Goal: Use online tool/utility: Utilize a website feature to perform a specific function

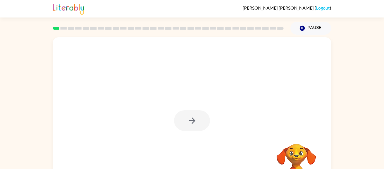
click at [198, 121] on div at bounding box center [192, 120] width 36 height 21
click at [198, 122] on div at bounding box center [192, 120] width 36 height 21
click at [198, 122] on button "button" at bounding box center [192, 120] width 36 height 21
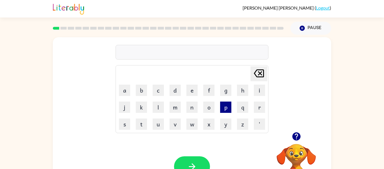
click at [225, 107] on button "p" at bounding box center [225, 106] width 11 height 11
click at [124, 86] on button "a" at bounding box center [124, 89] width 11 height 11
click at [174, 95] on button "d" at bounding box center [175, 89] width 11 height 11
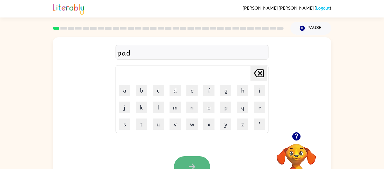
click at [185, 159] on button "button" at bounding box center [192, 166] width 36 height 21
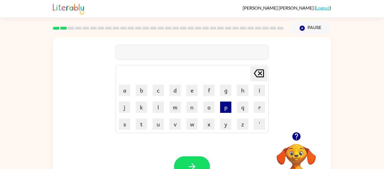
click at [227, 108] on button "p" at bounding box center [225, 106] width 11 height 11
click at [124, 87] on button "a" at bounding box center [124, 89] width 11 height 11
click at [191, 128] on button "w" at bounding box center [192, 123] width 11 height 11
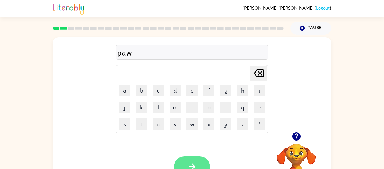
click at [199, 159] on button "button" at bounding box center [192, 166] width 36 height 21
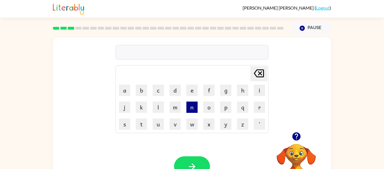
click at [191, 107] on button "n" at bounding box center [192, 106] width 11 height 11
click at [211, 106] on button "o" at bounding box center [208, 106] width 11 height 11
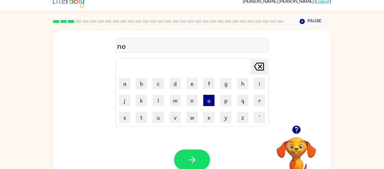
scroll to position [7, 0]
click at [263, 98] on button "r" at bounding box center [259, 99] width 11 height 11
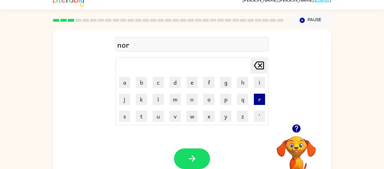
scroll to position [8, 0]
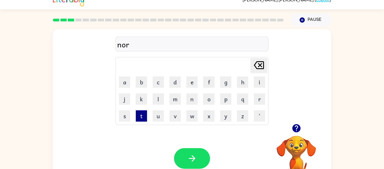
click at [140, 117] on button "t" at bounding box center [141, 115] width 11 height 11
click at [241, 80] on button "h" at bounding box center [242, 81] width 11 height 11
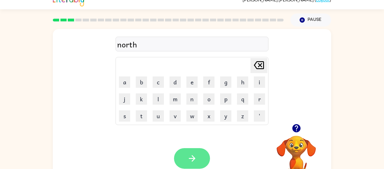
click at [201, 160] on button "button" at bounding box center [192, 158] width 36 height 21
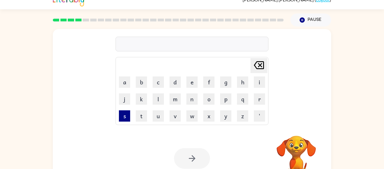
click at [125, 114] on button "s" at bounding box center [124, 115] width 11 height 11
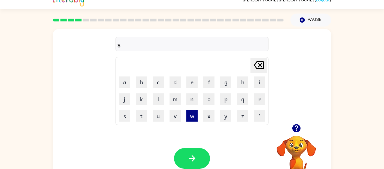
click at [190, 115] on button "w" at bounding box center [192, 115] width 11 height 11
click at [258, 82] on button "i" at bounding box center [259, 81] width 11 height 11
click at [173, 100] on button "m" at bounding box center [175, 98] width 11 height 11
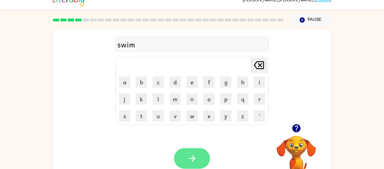
click at [194, 154] on icon "button" at bounding box center [192, 158] width 10 height 10
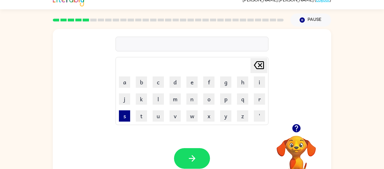
click at [121, 118] on button "s" at bounding box center [124, 115] width 11 height 11
click at [158, 82] on button "c" at bounding box center [158, 81] width 11 height 11
click at [208, 98] on button "o" at bounding box center [208, 98] width 11 height 11
click at [140, 114] on button "t" at bounding box center [141, 115] width 11 height 11
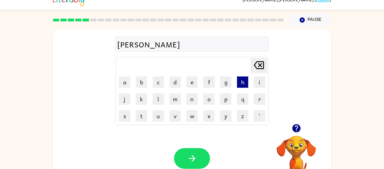
click at [243, 81] on button "h" at bounding box center [242, 81] width 11 height 11
type button "h"
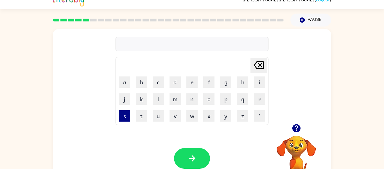
click at [123, 113] on button "s" at bounding box center [124, 115] width 11 height 11
type button "s"
click at [157, 111] on button "u" at bounding box center [158, 115] width 11 height 11
type button "u"
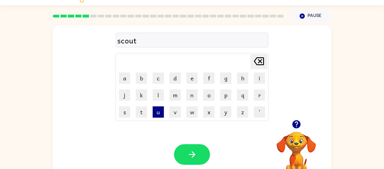
scroll to position [10, 0]
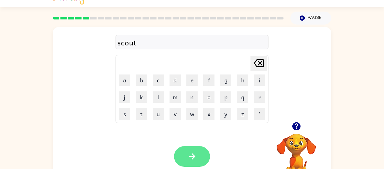
click at [197, 146] on button "button" at bounding box center [192, 156] width 36 height 21
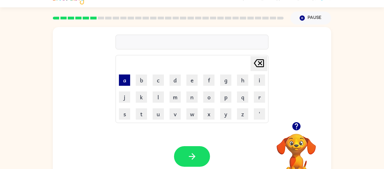
click at [119, 84] on button "a" at bounding box center [124, 79] width 11 height 11
click at [173, 95] on button "m" at bounding box center [175, 96] width 11 height 11
click at [123, 80] on button "a" at bounding box center [124, 79] width 11 height 11
click at [261, 63] on icon at bounding box center [259, 63] width 10 height 8
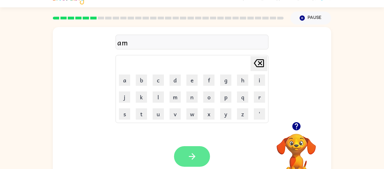
click at [198, 151] on button "button" at bounding box center [192, 156] width 36 height 21
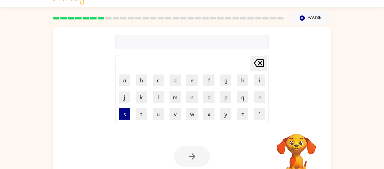
click at [124, 115] on button "s" at bounding box center [124, 113] width 11 height 11
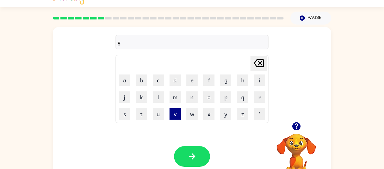
click at [171, 119] on button "v" at bounding box center [175, 113] width 11 height 11
click at [262, 64] on icon at bounding box center [259, 63] width 10 height 8
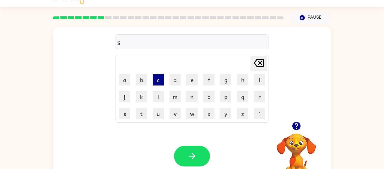
click at [159, 74] on button "c" at bounding box center [158, 79] width 11 height 11
type button "c"
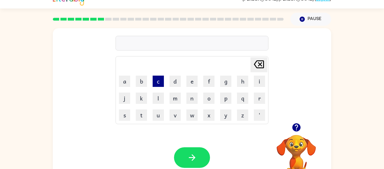
scroll to position [8, 0]
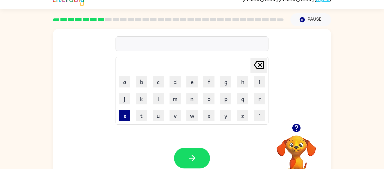
click at [127, 114] on button "s" at bounding box center [124, 115] width 11 height 11
click at [157, 82] on button "c" at bounding box center [158, 81] width 11 height 11
click at [259, 97] on button "r" at bounding box center [259, 98] width 11 height 11
click at [260, 83] on button "i" at bounding box center [259, 81] width 11 height 11
click at [137, 82] on button "b" at bounding box center [141, 81] width 11 height 11
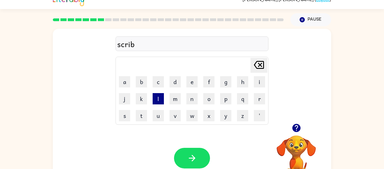
click at [156, 100] on button "l" at bounding box center [158, 98] width 11 height 11
click at [193, 81] on button "e" at bounding box center [192, 81] width 11 height 11
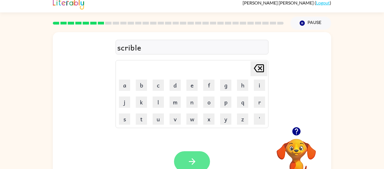
click at [208, 154] on button "button" at bounding box center [192, 161] width 36 height 21
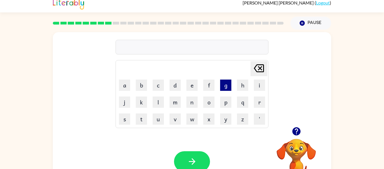
click at [226, 87] on button "g" at bounding box center [225, 84] width 11 height 11
type button "g"
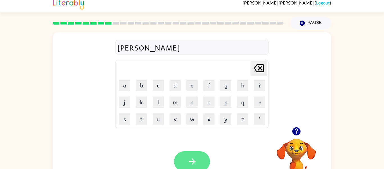
click at [206, 162] on button "button" at bounding box center [192, 161] width 36 height 21
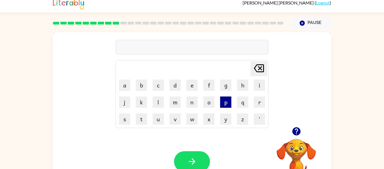
click at [226, 104] on button "p" at bounding box center [225, 101] width 11 height 11
click at [212, 99] on button "o" at bounding box center [208, 101] width 11 height 11
click at [259, 86] on button "i" at bounding box center [259, 84] width 11 height 11
click at [191, 105] on button "n" at bounding box center [192, 101] width 11 height 11
type button "n"
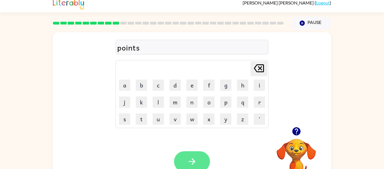
click at [196, 152] on button "button" at bounding box center [192, 161] width 36 height 21
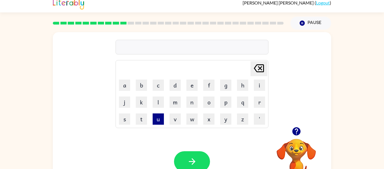
click at [156, 119] on button "u" at bounding box center [158, 118] width 11 height 11
click at [157, 118] on button "u" at bounding box center [158, 118] width 11 height 11
click at [260, 68] on icon at bounding box center [259, 68] width 10 height 8
type button "delete"
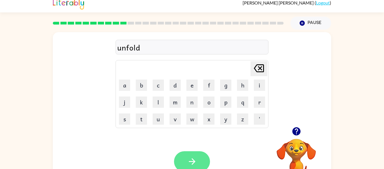
click at [199, 158] on button "button" at bounding box center [192, 161] width 36 height 21
click at [200, 157] on button "button" at bounding box center [192, 161] width 36 height 21
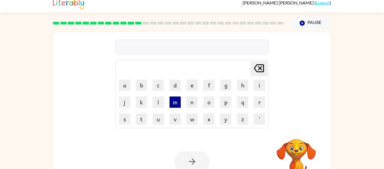
click at [177, 101] on button "m" at bounding box center [175, 101] width 11 height 11
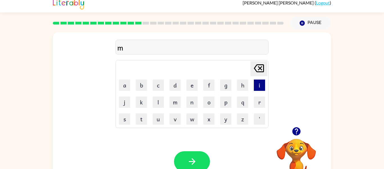
click at [262, 82] on button "i" at bounding box center [259, 84] width 11 height 11
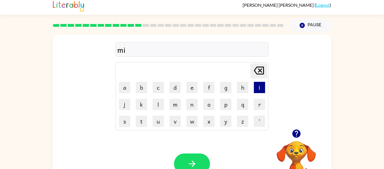
scroll to position [3, 0]
click at [125, 122] on button "s" at bounding box center [124, 121] width 11 height 11
click at [140, 120] on button "t" at bounding box center [141, 121] width 11 height 11
click at [123, 88] on button "a" at bounding box center [124, 87] width 11 height 11
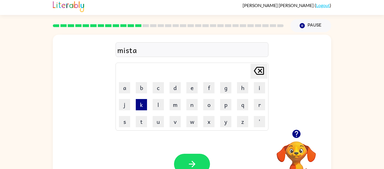
click at [143, 100] on button "k" at bounding box center [141, 104] width 11 height 11
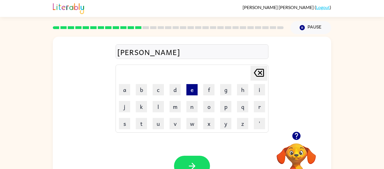
click at [196, 91] on button "e" at bounding box center [192, 89] width 11 height 11
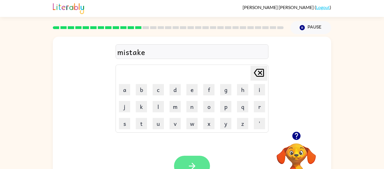
click at [200, 158] on button "button" at bounding box center [192, 165] width 36 height 21
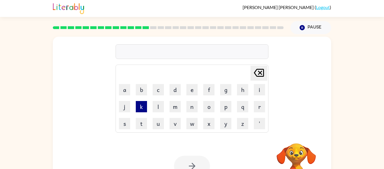
click at [141, 106] on button "k" at bounding box center [141, 106] width 11 height 11
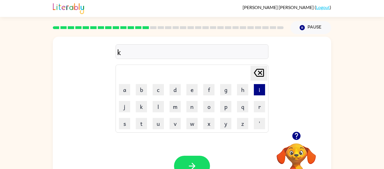
click at [259, 90] on button "i" at bounding box center [259, 89] width 11 height 11
type button "i"
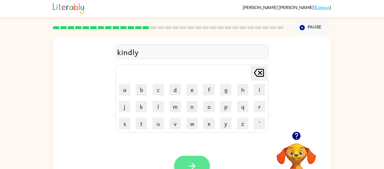
click at [201, 159] on button "button" at bounding box center [192, 165] width 36 height 21
click at [200, 162] on button "button" at bounding box center [192, 165] width 36 height 21
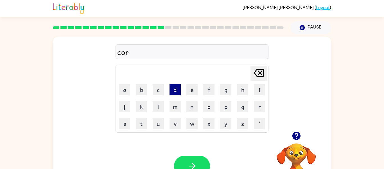
click at [175, 90] on button "d" at bounding box center [175, 89] width 11 height 11
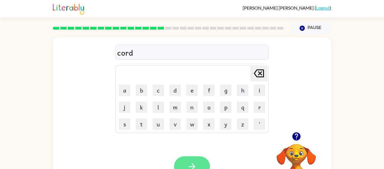
click at [199, 162] on button "button" at bounding box center [192, 166] width 36 height 21
click at [198, 161] on button "button" at bounding box center [192, 166] width 36 height 21
click at [196, 164] on icon "button" at bounding box center [192, 166] width 10 height 10
click at [194, 161] on button "button" at bounding box center [192, 166] width 36 height 21
click at [184, 162] on button "button" at bounding box center [192, 166] width 36 height 21
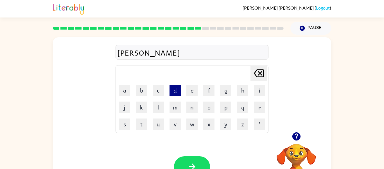
click at [180, 87] on button "d" at bounding box center [175, 89] width 11 height 11
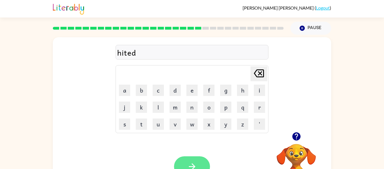
click at [199, 157] on button "button" at bounding box center [192, 166] width 36 height 21
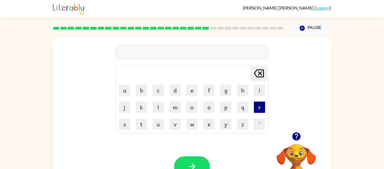
click at [262, 110] on button "r" at bounding box center [259, 106] width 11 height 11
click at [261, 88] on button "i" at bounding box center [259, 89] width 11 height 11
click at [160, 88] on button "c" at bounding box center [158, 89] width 11 height 11
click at [196, 90] on button "e" at bounding box center [192, 89] width 11 height 11
click at [205, 161] on button "button" at bounding box center [192, 166] width 36 height 21
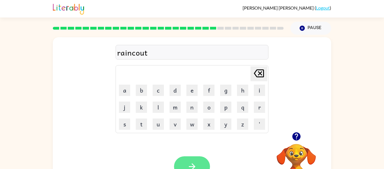
click at [206, 162] on button "button" at bounding box center [192, 166] width 36 height 21
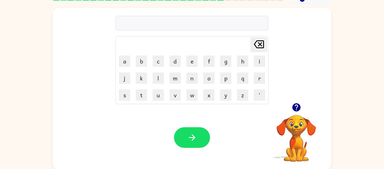
scroll to position [29, 0]
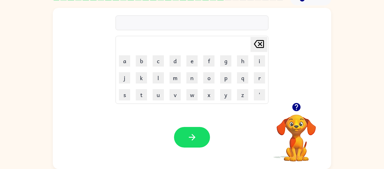
click at [354, 113] on div "Delete Delete last character input a b c d e f g h i j k l m n o p q r s t u v …" at bounding box center [192, 86] width 384 height 163
click at [298, 104] on icon "button" at bounding box center [296, 107] width 8 height 8
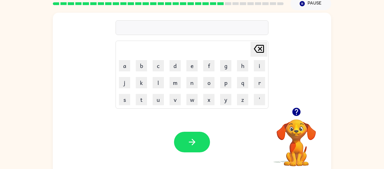
scroll to position [23, 0]
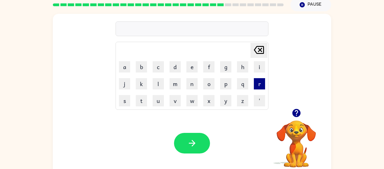
click at [264, 79] on button "r" at bounding box center [259, 83] width 11 height 11
click at [194, 64] on button "e" at bounding box center [192, 66] width 11 height 11
click at [178, 79] on button "m" at bounding box center [175, 83] width 11 height 11
click at [123, 64] on button "a" at bounding box center [124, 66] width 11 height 11
click at [263, 80] on button "r" at bounding box center [259, 83] width 11 height 11
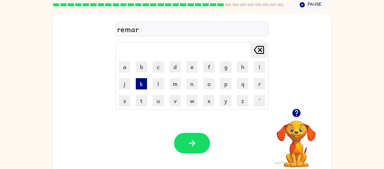
click at [144, 79] on button "k" at bounding box center [141, 83] width 11 height 11
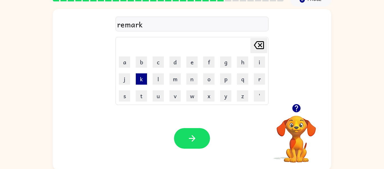
scroll to position [29, 0]
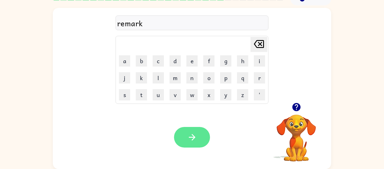
click at [195, 133] on icon "button" at bounding box center [192, 137] width 10 height 10
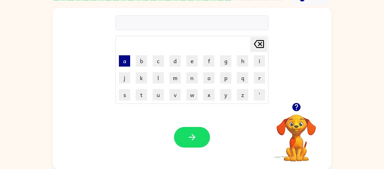
click at [125, 62] on button "a" at bounding box center [124, 60] width 11 height 11
click at [178, 64] on button "d" at bounding box center [175, 60] width 11 height 11
click at [176, 65] on button "d" at bounding box center [175, 60] width 11 height 11
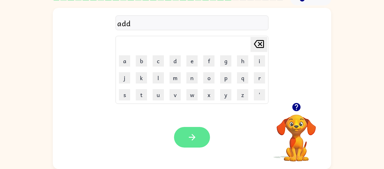
click at [191, 136] on icon "button" at bounding box center [192, 137] width 10 height 10
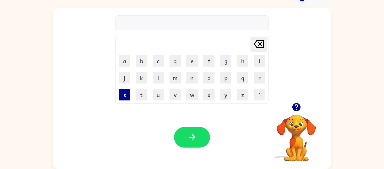
click at [129, 91] on button "s" at bounding box center [124, 94] width 11 height 11
click at [158, 95] on button "u" at bounding box center [158, 94] width 11 height 11
click at [194, 77] on button "n" at bounding box center [192, 77] width 11 height 11
click at [161, 77] on button "l" at bounding box center [158, 77] width 11 height 11
click at [256, 63] on button "i" at bounding box center [259, 60] width 11 height 11
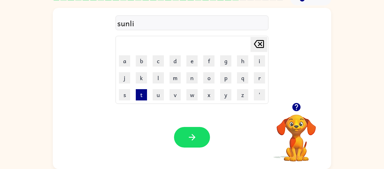
click at [140, 99] on button "t" at bounding box center [141, 94] width 11 height 11
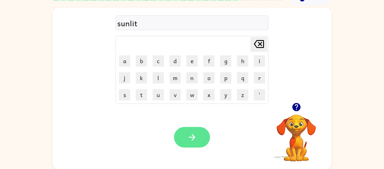
click at [196, 132] on button "button" at bounding box center [192, 137] width 36 height 21
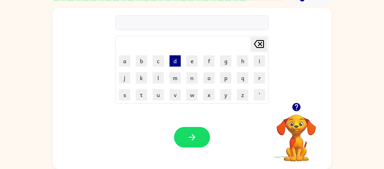
click at [176, 59] on button "d" at bounding box center [175, 60] width 11 height 11
click at [261, 58] on button "i" at bounding box center [259, 60] width 11 height 11
click at [124, 95] on button "s" at bounding box center [124, 94] width 11 height 11
click at [158, 60] on button "c" at bounding box center [158, 60] width 11 height 11
click at [210, 77] on button "o" at bounding box center [208, 77] width 11 height 11
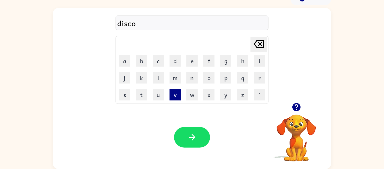
click at [171, 93] on button "v" at bounding box center [175, 94] width 11 height 11
click at [192, 66] on button "e" at bounding box center [192, 60] width 11 height 11
click at [262, 82] on button "r" at bounding box center [259, 77] width 11 height 11
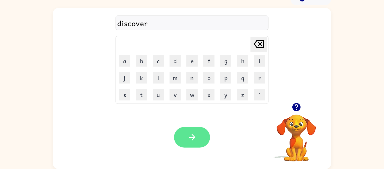
click at [191, 128] on button "button" at bounding box center [192, 137] width 36 height 21
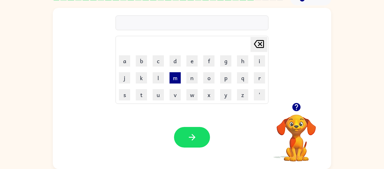
click at [175, 77] on button "m" at bounding box center [175, 77] width 11 height 11
click at [213, 81] on button "o" at bounding box center [208, 77] width 11 height 11
click at [192, 80] on button "n" at bounding box center [192, 77] width 11 height 11
click at [193, 60] on button "e" at bounding box center [192, 60] width 11 height 11
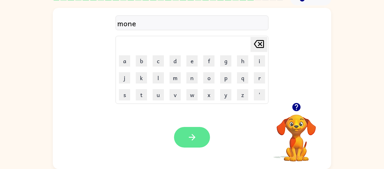
click at [192, 140] on icon "button" at bounding box center [192, 137] width 10 height 10
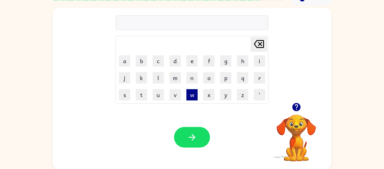
click at [197, 91] on button "w" at bounding box center [192, 94] width 11 height 11
click at [244, 56] on button "h" at bounding box center [242, 60] width 11 height 11
click at [193, 60] on button "e" at bounding box center [192, 60] width 11 height 11
click at [192, 62] on button "e" at bounding box center [192, 60] width 11 height 11
click at [155, 73] on button "l" at bounding box center [158, 77] width 11 height 11
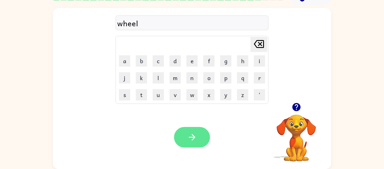
click at [200, 136] on button "button" at bounding box center [192, 137] width 36 height 21
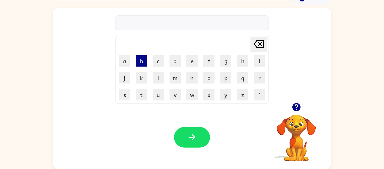
click at [139, 63] on button "b" at bounding box center [141, 60] width 11 height 11
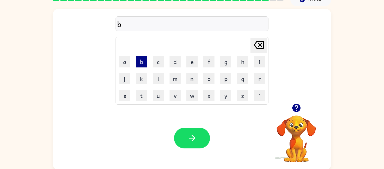
scroll to position [24, 0]
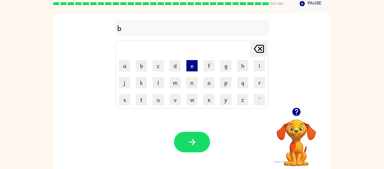
click at [192, 66] on button "e" at bounding box center [192, 65] width 11 height 11
click at [191, 87] on button "n" at bounding box center [192, 82] width 11 height 11
click at [185, 159] on div "Your browser must support playing .mp4 files to use Literably. Please try using…" at bounding box center [192, 141] width 279 height 63
click at [196, 132] on button "button" at bounding box center [192, 141] width 36 height 21
click at [196, 138] on div at bounding box center [192, 141] width 36 height 21
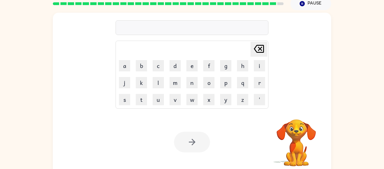
click at [185, 159] on div "Your browser must support playing .mp4 files to use Literably. Please try using…" at bounding box center [192, 141] width 279 height 63
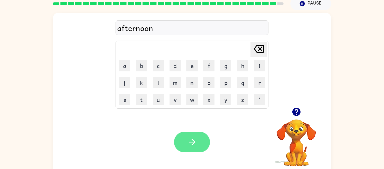
click at [192, 139] on icon "button" at bounding box center [192, 141] width 6 height 6
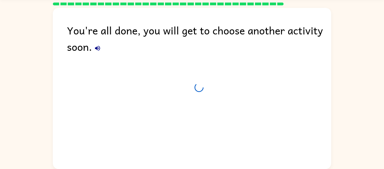
scroll to position [19, 0]
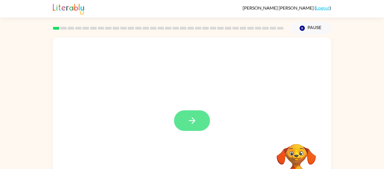
click at [197, 121] on icon "button" at bounding box center [192, 120] width 10 height 10
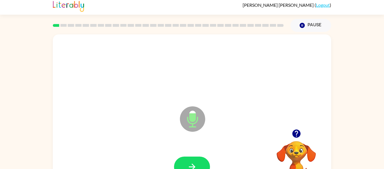
scroll to position [4, 0]
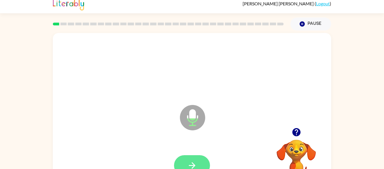
click at [202, 162] on button "button" at bounding box center [192, 165] width 36 height 21
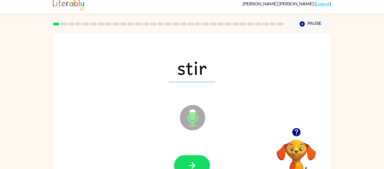
scroll to position [6, 0]
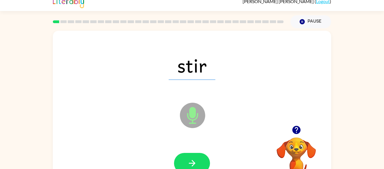
click at [208, 156] on div at bounding box center [192, 163] width 36 height 21
click at [205, 158] on button "button" at bounding box center [192, 163] width 36 height 21
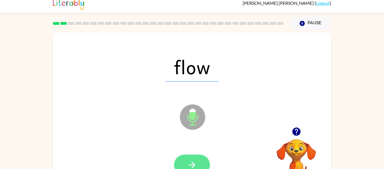
click at [201, 160] on button "button" at bounding box center [192, 164] width 36 height 21
click at [201, 161] on button "button" at bounding box center [192, 164] width 36 height 21
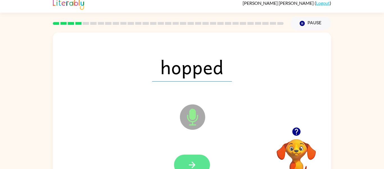
click at [201, 161] on button "button" at bounding box center [192, 164] width 36 height 21
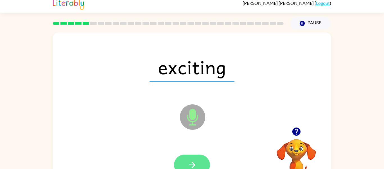
click at [199, 158] on button "button" at bounding box center [192, 164] width 36 height 21
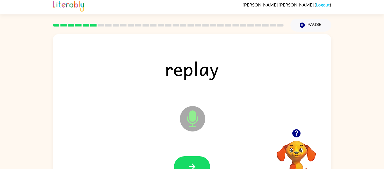
scroll to position [2, 0]
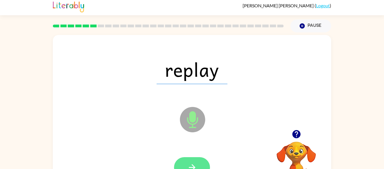
click at [200, 162] on button "button" at bounding box center [192, 167] width 36 height 21
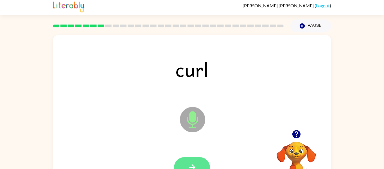
click at [199, 162] on button "button" at bounding box center [192, 167] width 36 height 21
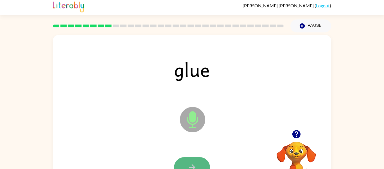
click at [199, 160] on button "button" at bounding box center [192, 167] width 36 height 21
click at [202, 159] on button "button" at bounding box center [192, 167] width 36 height 21
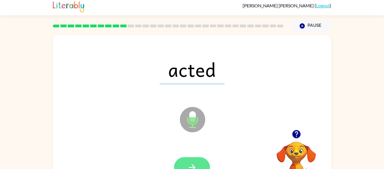
click at [204, 161] on button "button" at bounding box center [192, 167] width 36 height 21
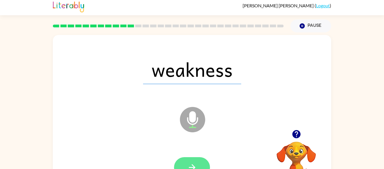
click at [201, 158] on button "button" at bounding box center [192, 167] width 36 height 21
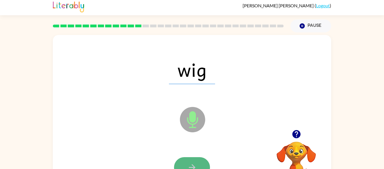
click at [201, 160] on button "button" at bounding box center [192, 167] width 36 height 21
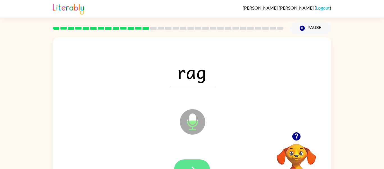
click at [204, 165] on button "button" at bounding box center [192, 169] width 36 height 21
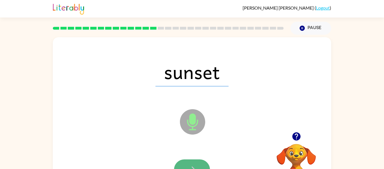
click at [194, 163] on button "button" at bounding box center [192, 169] width 36 height 21
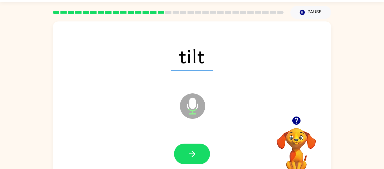
scroll to position [18, 0]
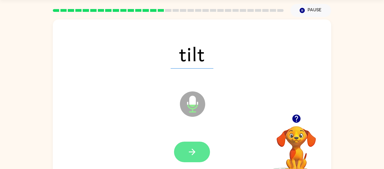
click at [201, 151] on button "button" at bounding box center [192, 151] width 36 height 21
click at [198, 155] on button "button" at bounding box center [192, 151] width 36 height 21
click at [197, 149] on icon "button" at bounding box center [192, 152] width 10 height 10
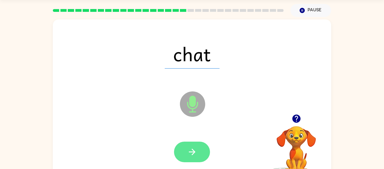
click at [199, 147] on button "button" at bounding box center [192, 151] width 36 height 21
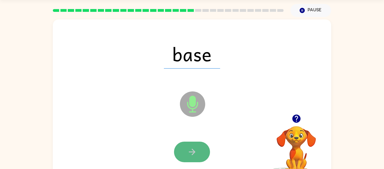
click at [200, 155] on button "button" at bounding box center [192, 151] width 36 height 21
click at [201, 153] on button "button" at bounding box center [192, 151] width 36 height 21
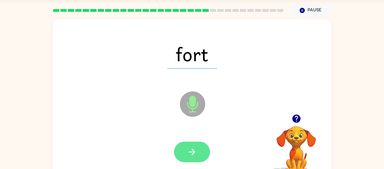
click at [204, 153] on button "button" at bounding box center [192, 151] width 36 height 21
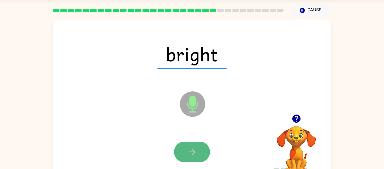
click at [201, 154] on button "button" at bounding box center [192, 151] width 36 height 21
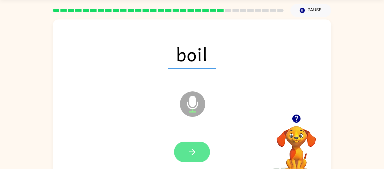
click at [204, 150] on button "button" at bounding box center [192, 151] width 36 height 21
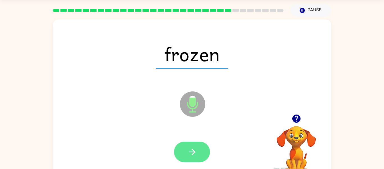
click at [201, 149] on button "button" at bounding box center [192, 151] width 36 height 21
click at [206, 144] on button "button" at bounding box center [192, 151] width 36 height 21
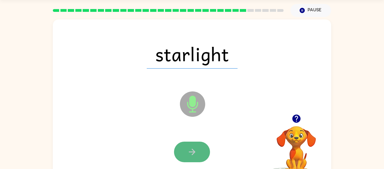
click at [194, 153] on icon "button" at bounding box center [192, 151] width 6 height 6
click at [200, 146] on div at bounding box center [192, 151] width 36 height 21
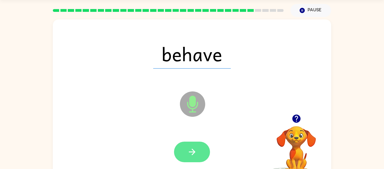
click at [193, 147] on icon "button" at bounding box center [192, 152] width 10 height 10
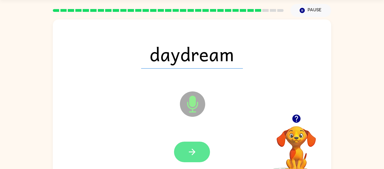
click at [202, 153] on button "button" at bounding box center [192, 151] width 36 height 21
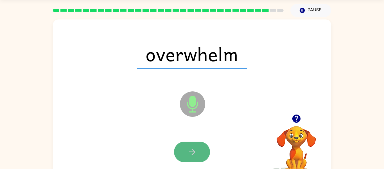
click at [197, 151] on button "button" at bounding box center [192, 151] width 36 height 21
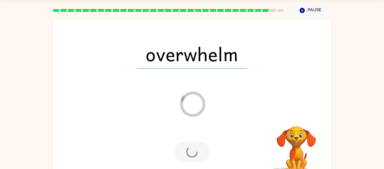
click at [199, 145] on div at bounding box center [192, 151] width 36 height 21
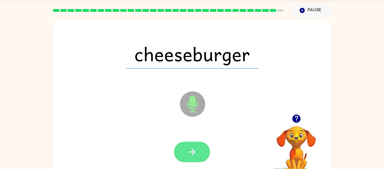
click at [199, 147] on button "button" at bounding box center [192, 151] width 36 height 21
